Goal: Find specific fact

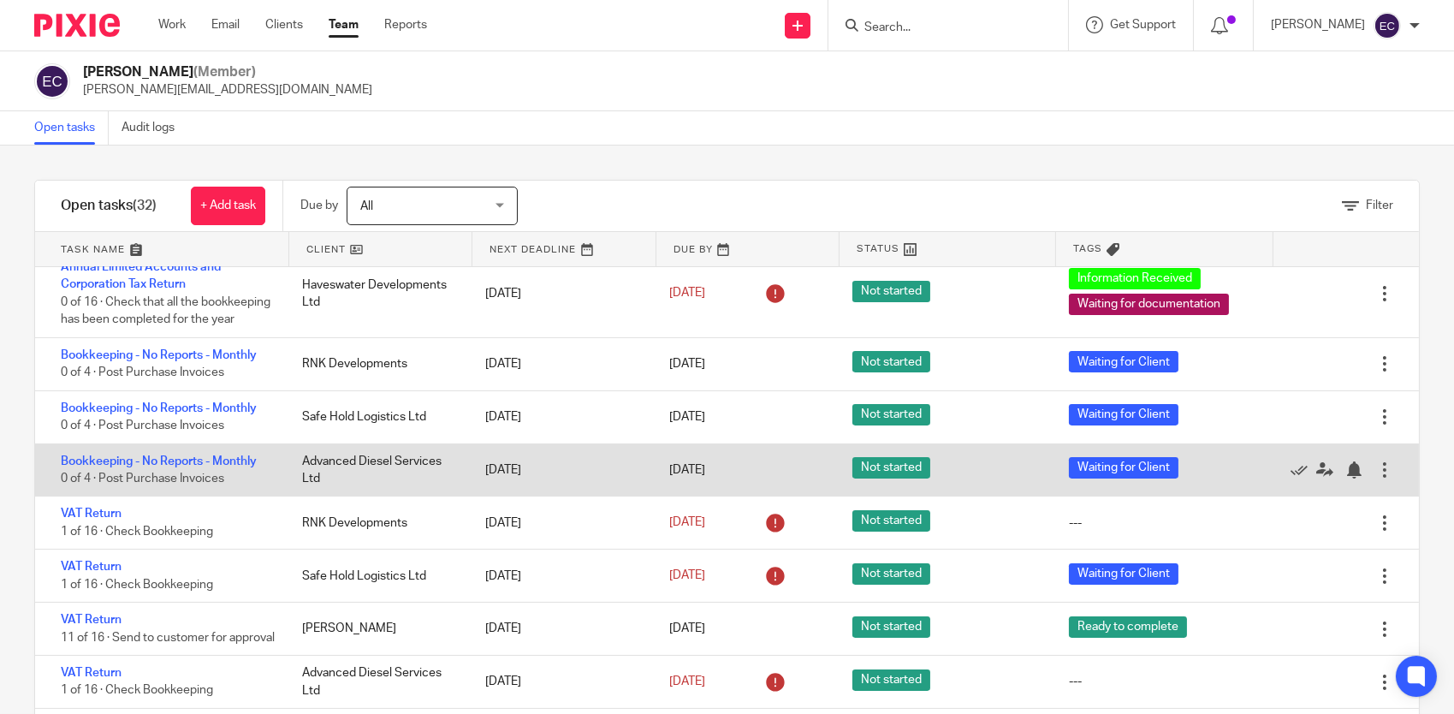
scroll to position [599, 0]
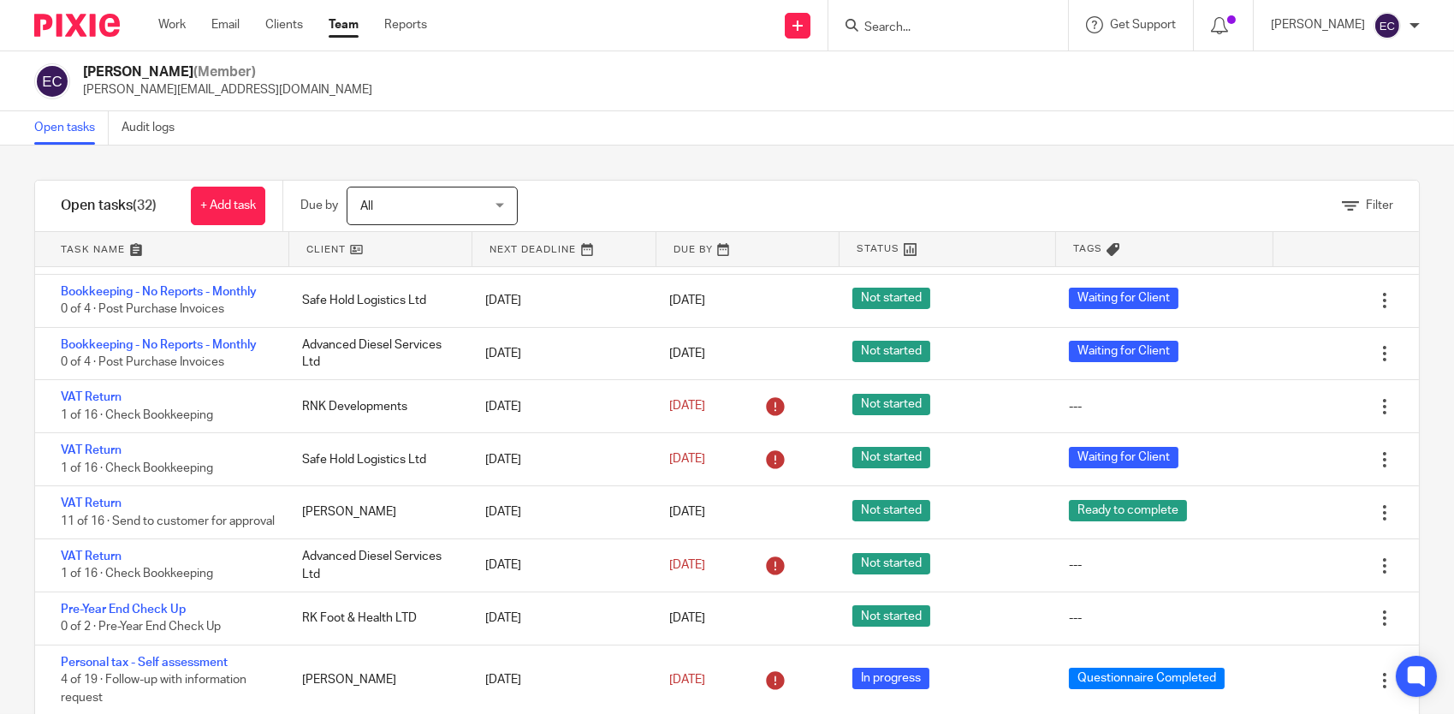
click at [889, 35] on form at bounding box center [954, 25] width 182 height 21
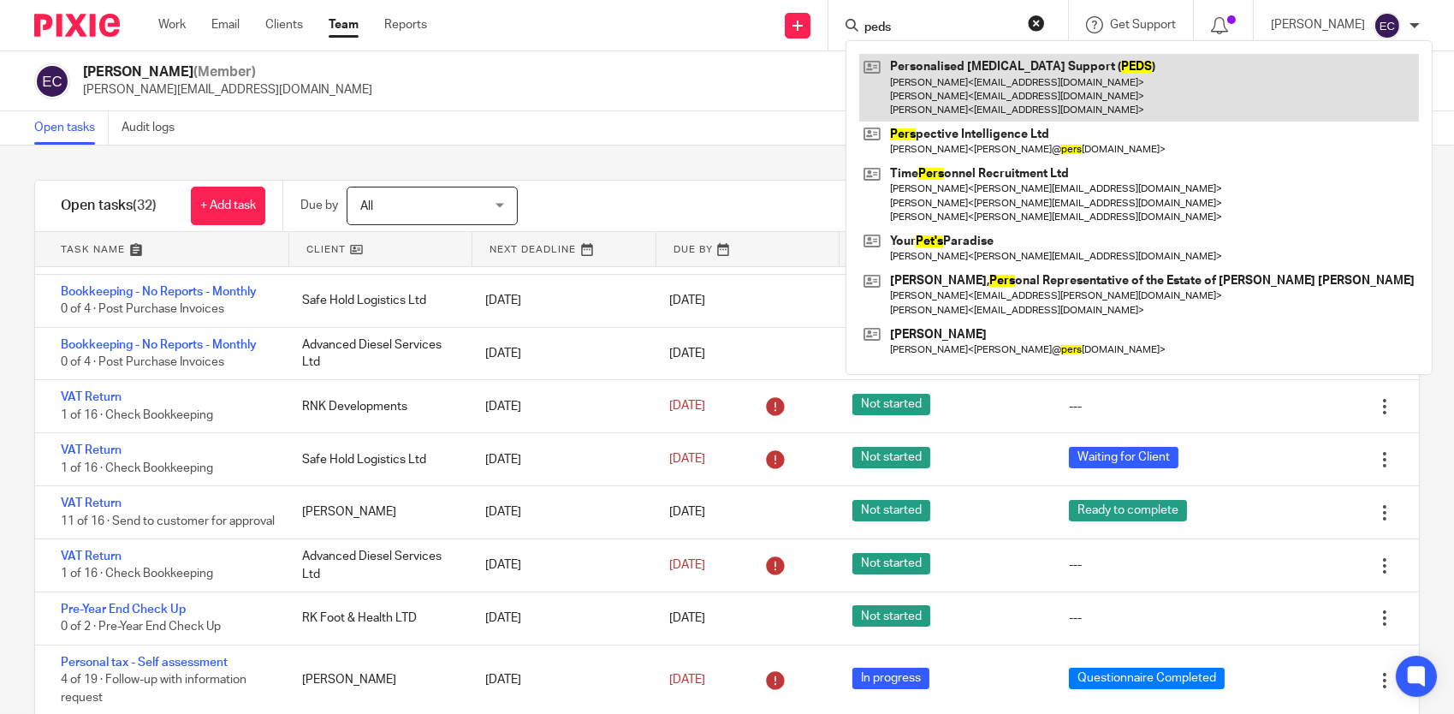
type input "peds"
click at [974, 92] on link at bounding box center [1139, 88] width 560 height 68
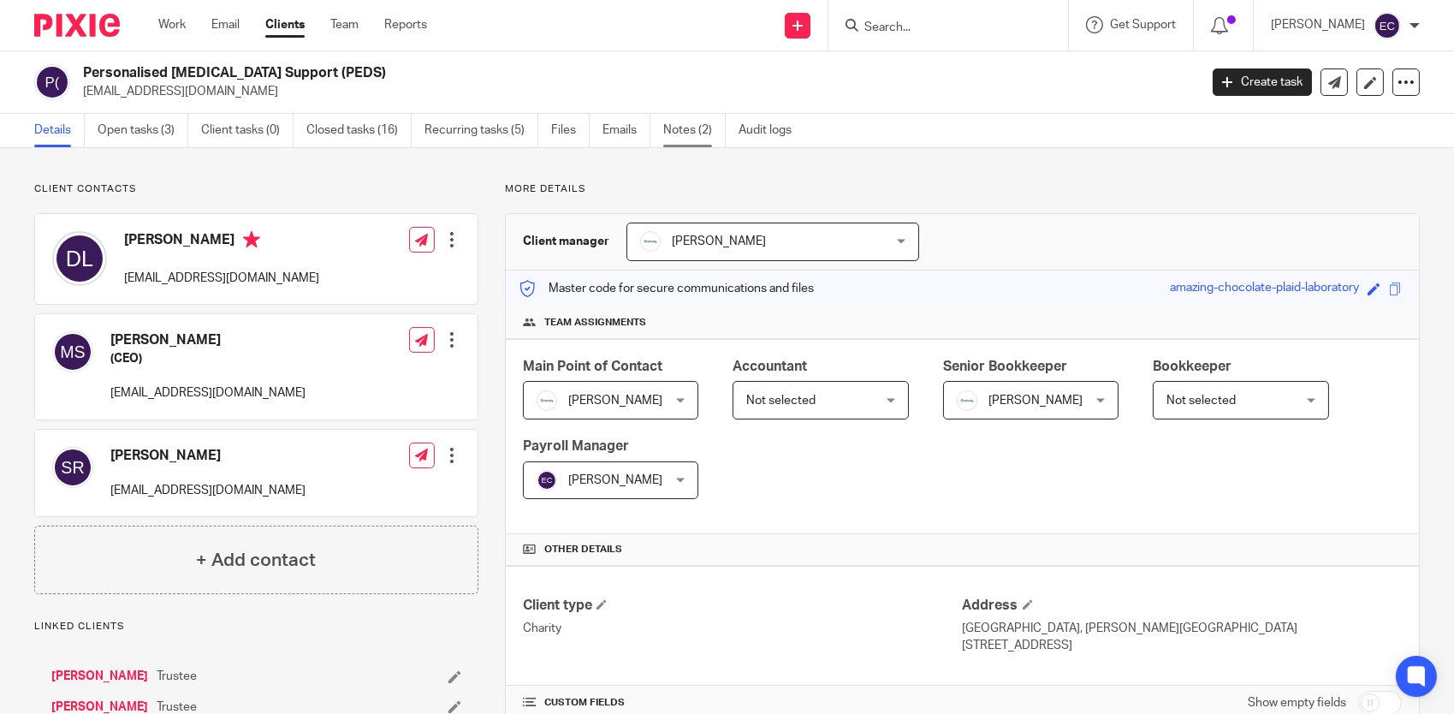
click at [695, 129] on link "Notes (2)" at bounding box center [694, 130] width 62 height 33
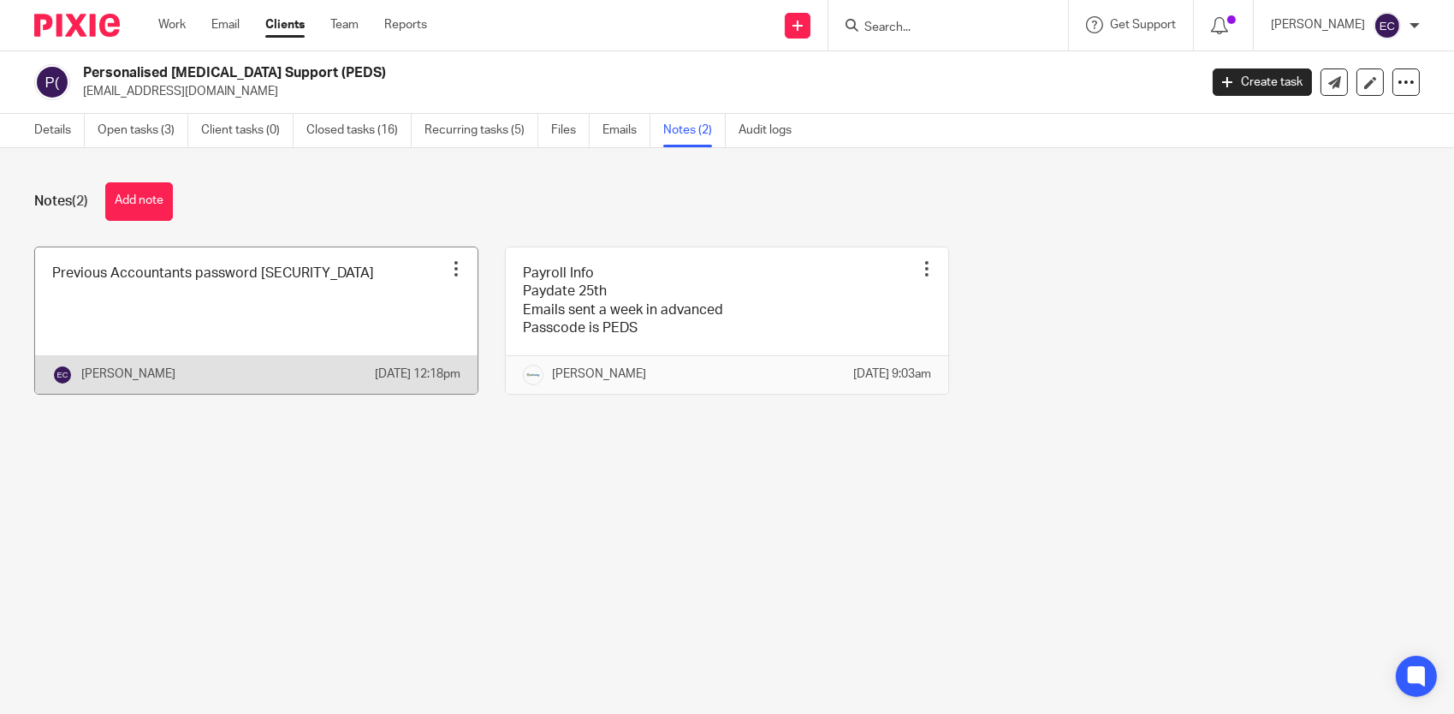
click at [301, 327] on link at bounding box center [256, 320] width 443 height 146
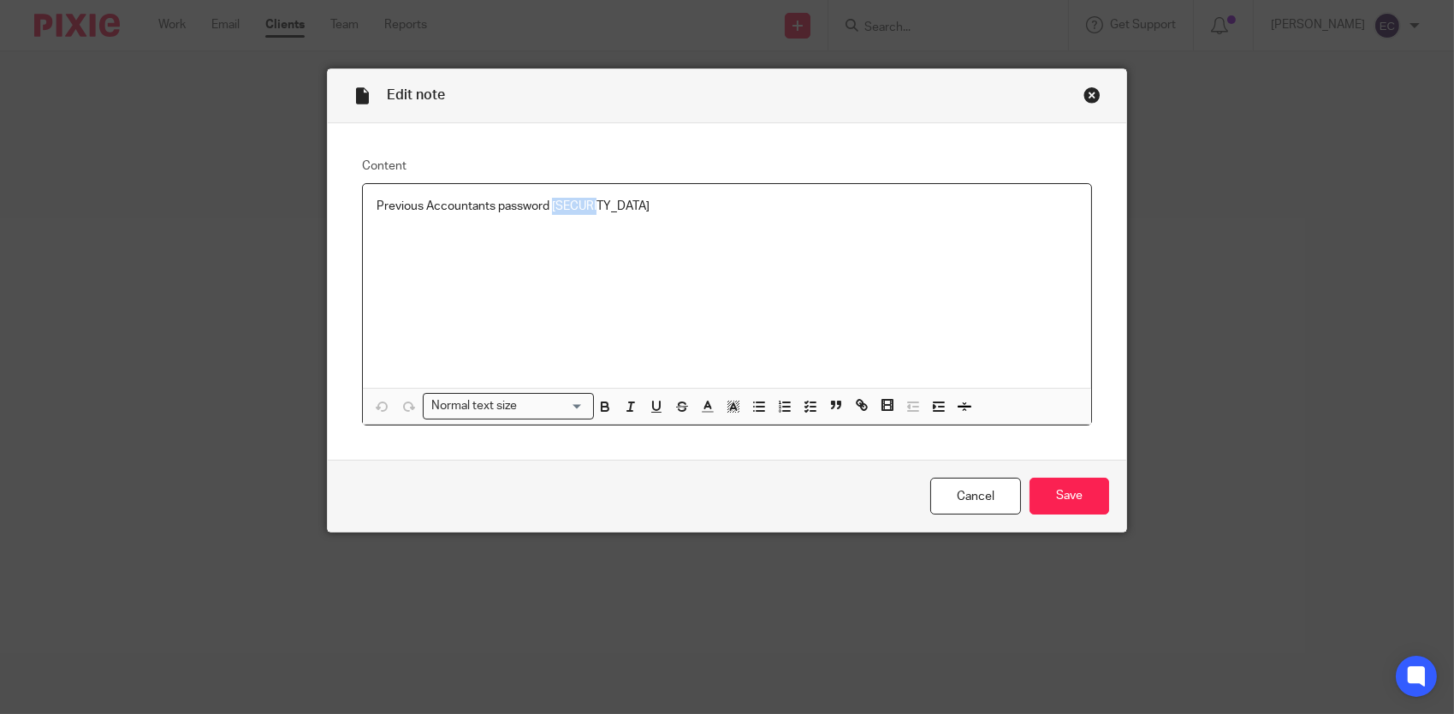
drag, startPoint x: 547, startPoint y: 210, endPoint x: 600, endPoint y: 211, distance: 53.1
click at [600, 211] on p "Previous Accountants password [SECURITY_DATA]" at bounding box center [727, 206] width 700 height 17
copy p "PER19DL"
click at [1087, 96] on div "Close this dialog window" at bounding box center [1092, 94] width 17 height 17
